Goal: Task Accomplishment & Management: Use online tool/utility

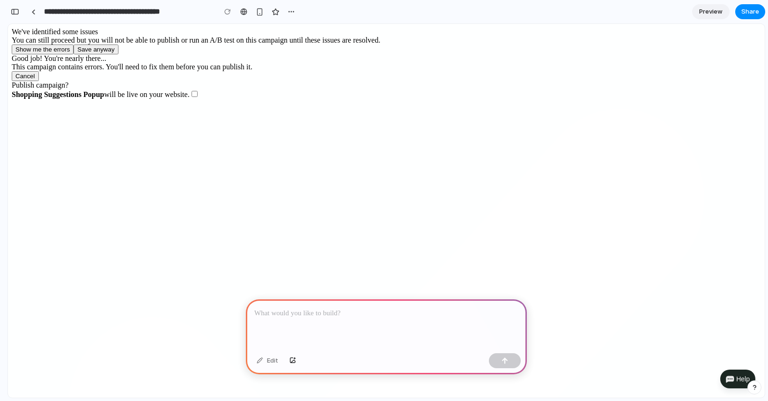
scroll to position [0, 8]
click at [282, 320] on div at bounding box center [386, 324] width 281 height 50
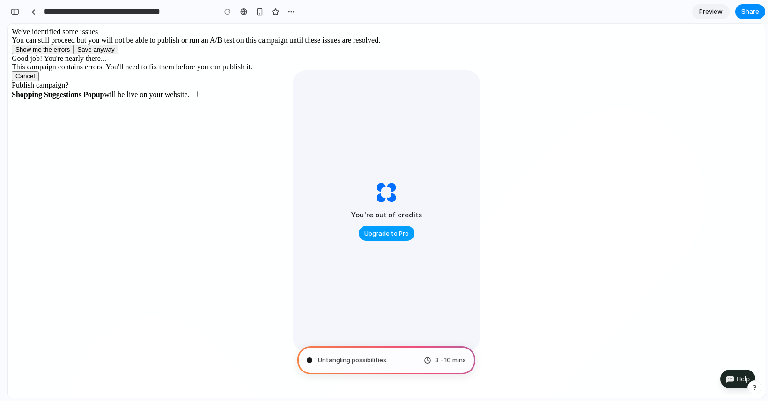
click at [395, 234] on span "Upgrade to Pro" at bounding box center [386, 233] width 44 height 9
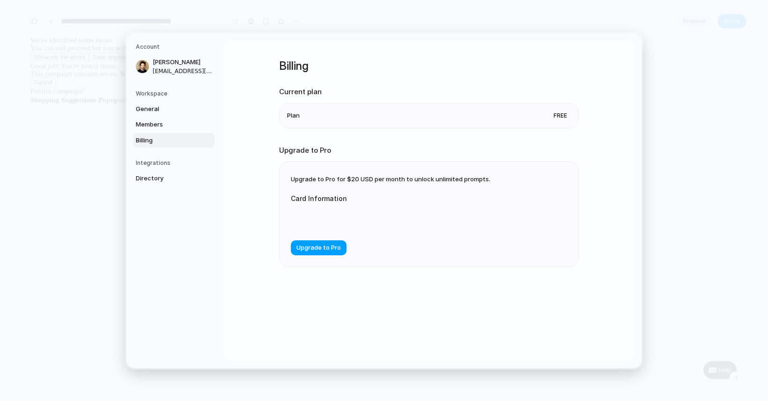
click at [336, 248] on span "Upgrade to Pro" at bounding box center [318, 247] width 44 height 9
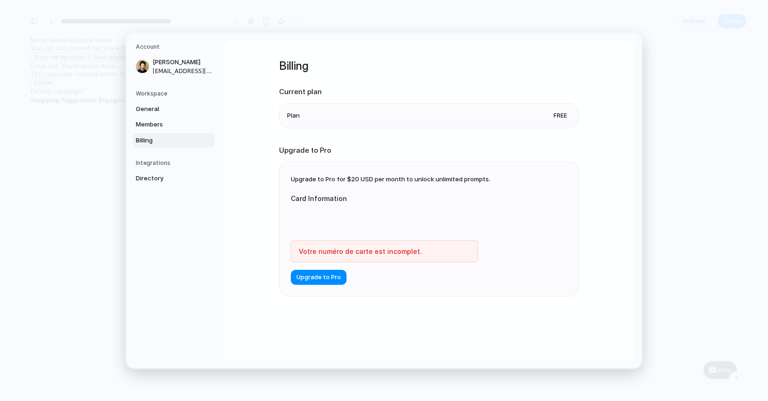
click at [340, 208] on div at bounding box center [384, 219] width 187 height 24
click at [323, 278] on span "Upgrade to Pro" at bounding box center [318, 277] width 44 height 9
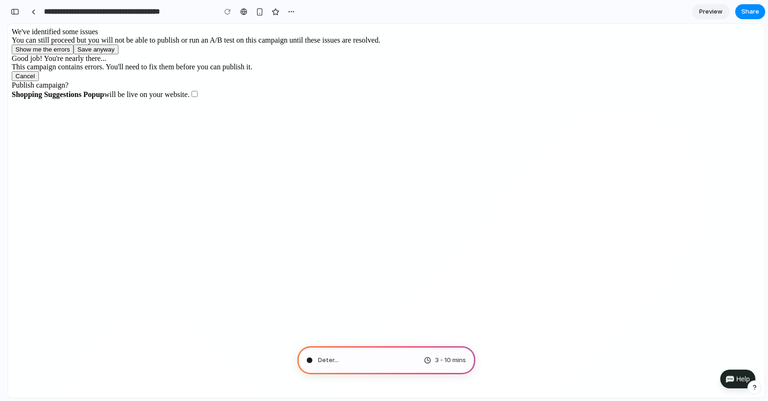
type input "**********"
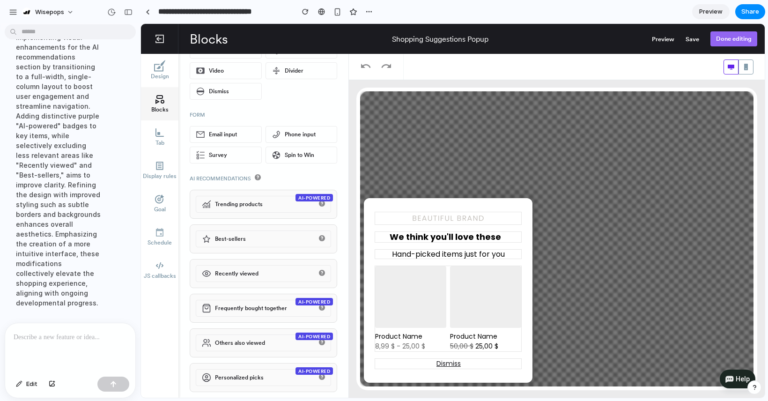
scroll to position [30, 0]
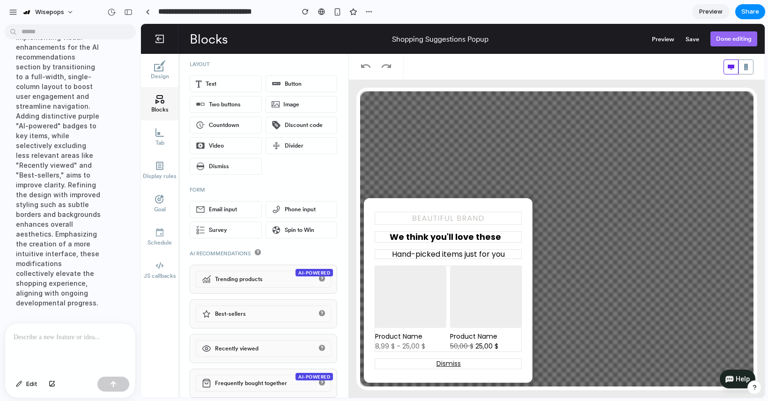
click at [59, 334] on p at bounding box center [70, 337] width 113 height 11
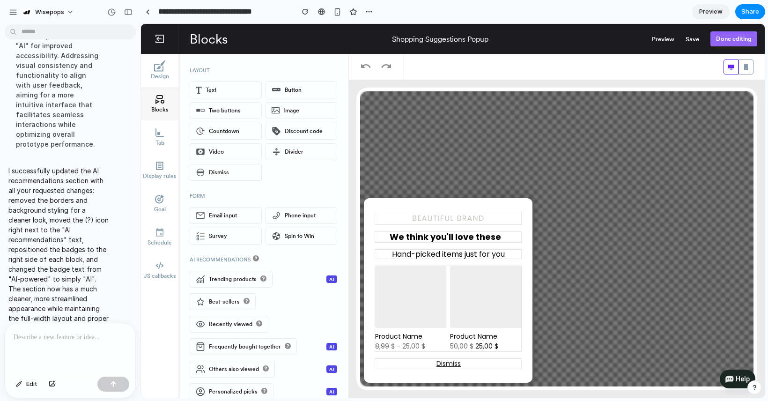
scroll to position [34, 0]
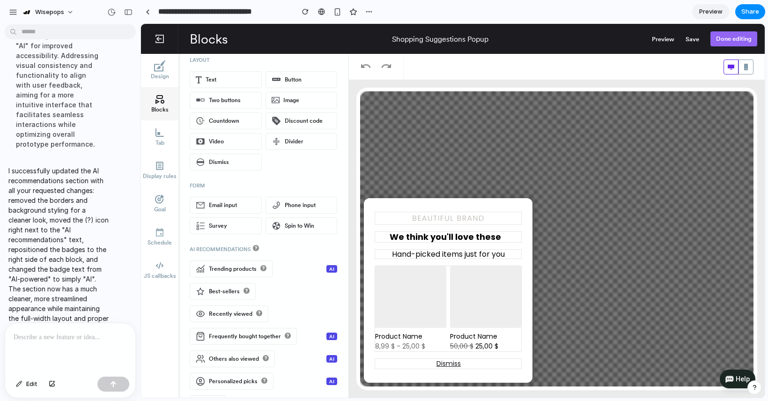
click at [84, 335] on p at bounding box center [70, 337] width 113 height 11
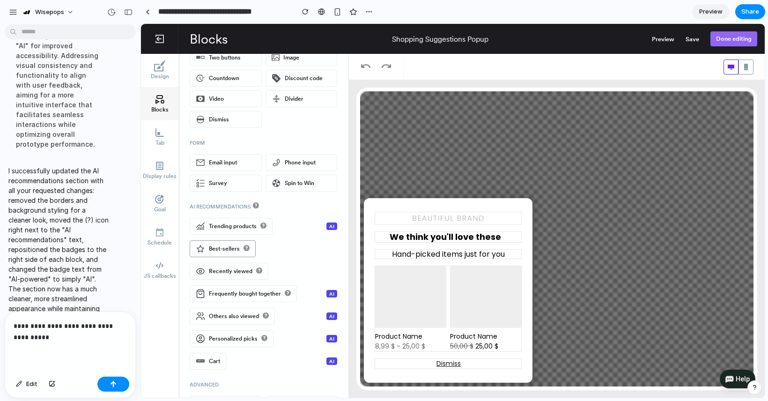
scroll to position [77, 0]
drag, startPoint x: 59, startPoint y: 335, endPoint x: 26, endPoint y: 324, distance: 34.4
click at [26, 324] on p "**********" at bounding box center [70, 331] width 113 height 22
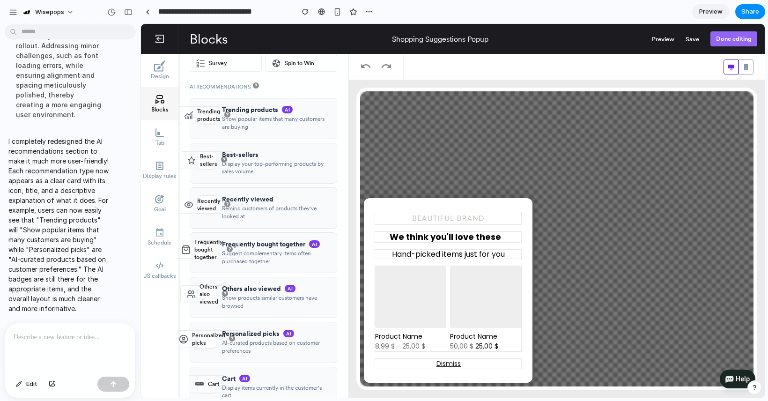
scroll to position [197, 0]
click at [36, 344] on div at bounding box center [70, 348] width 130 height 50
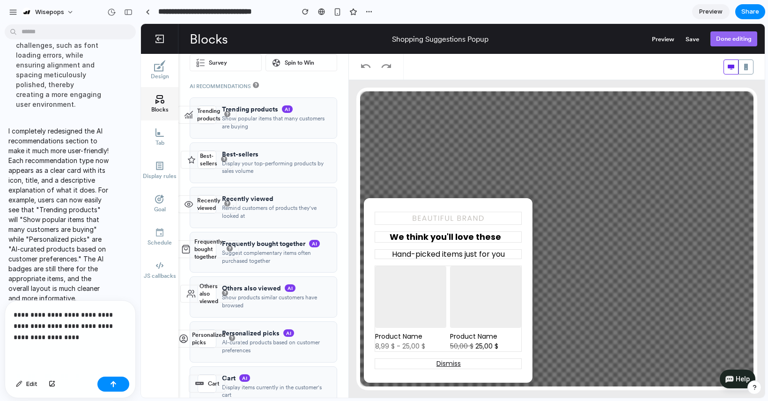
click at [71, 345] on div "**********" at bounding box center [70, 337] width 130 height 72
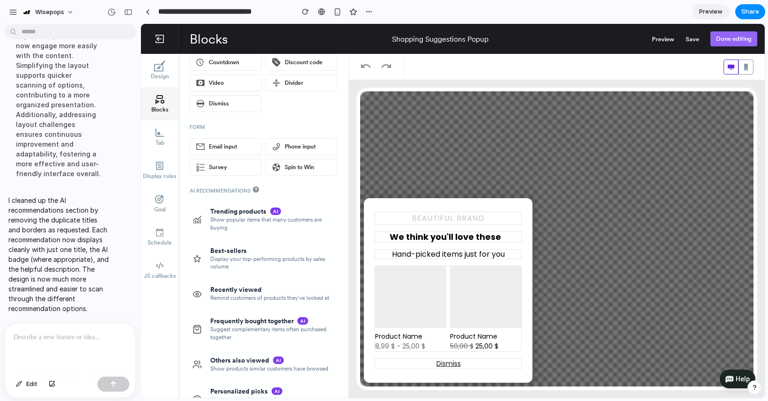
scroll to position [88, 0]
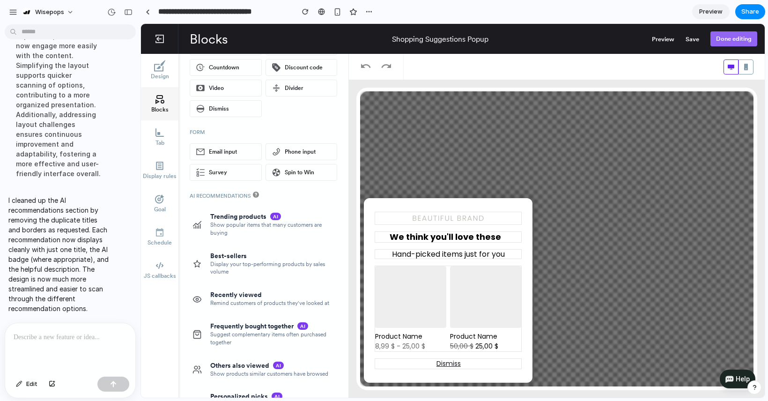
click at [60, 334] on p at bounding box center [70, 337] width 113 height 11
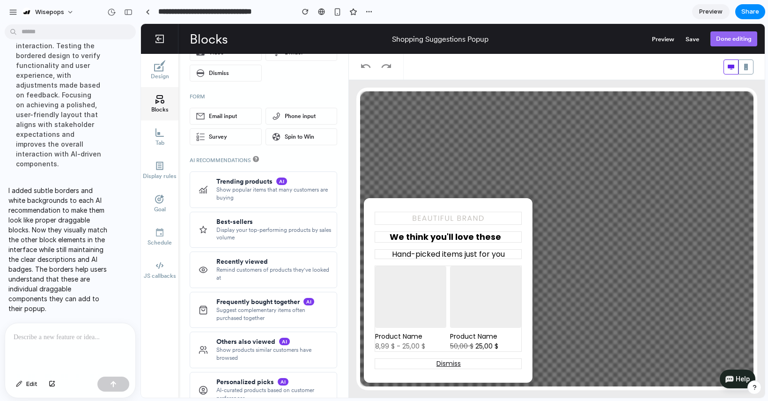
scroll to position [122, 0]
click at [112, 343] on div at bounding box center [70, 348] width 130 height 50
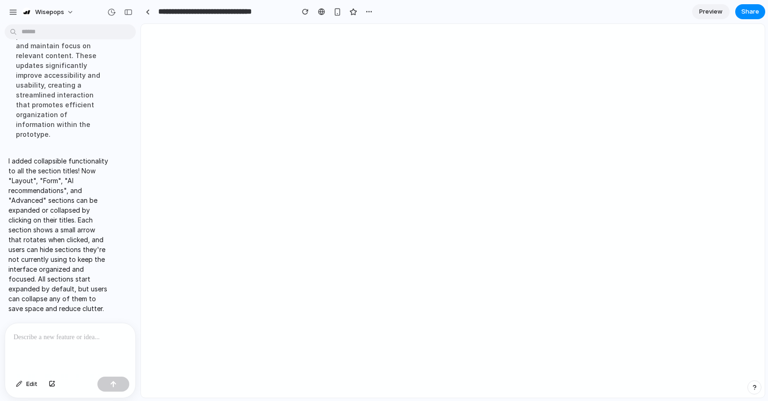
scroll to position [0, 0]
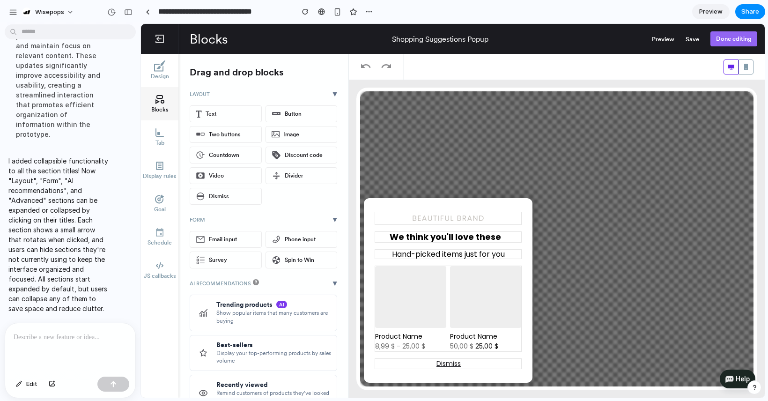
click at [336, 95] on div "▶" at bounding box center [335, 94] width 15 height 4
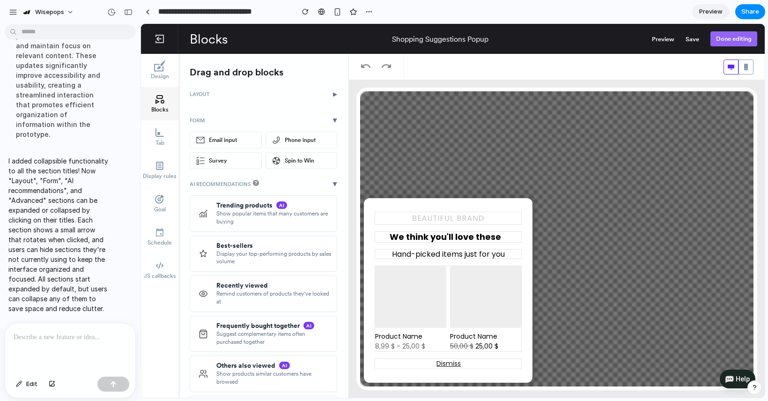
click at [336, 113] on div "Form ▶" at bounding box center [264, 120] width 148 height 15
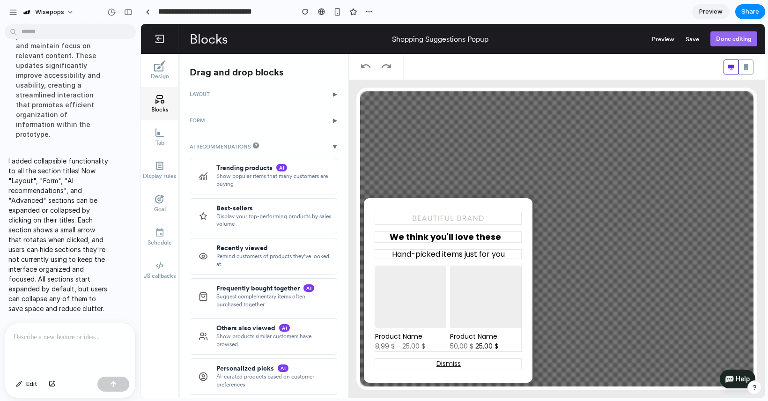
click at [334, 146] on div "▶" at bounding box center [335, 147] width 15 height 4
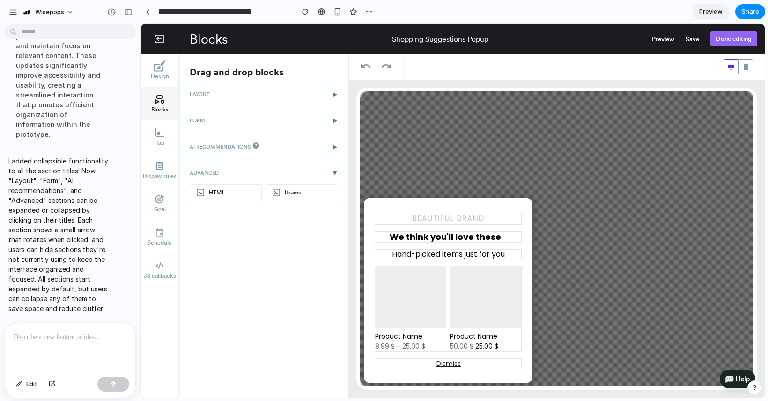
click at [336, 170] on div "Advanced ▶" at bounding box center [264, 172] width 148 height 15
click at [305, 147] on div "AI recommendations ▶" at bounding box center [264, 146] width 148 height 15
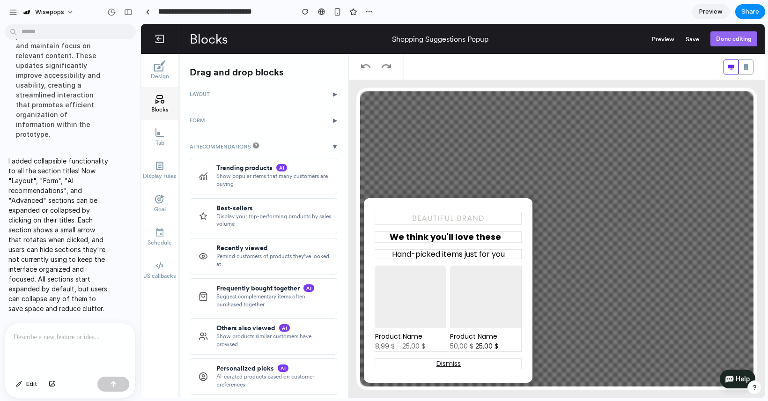
scroll to position [70, 0]
